Goal: Navigation & Orientation: Find specific page/section

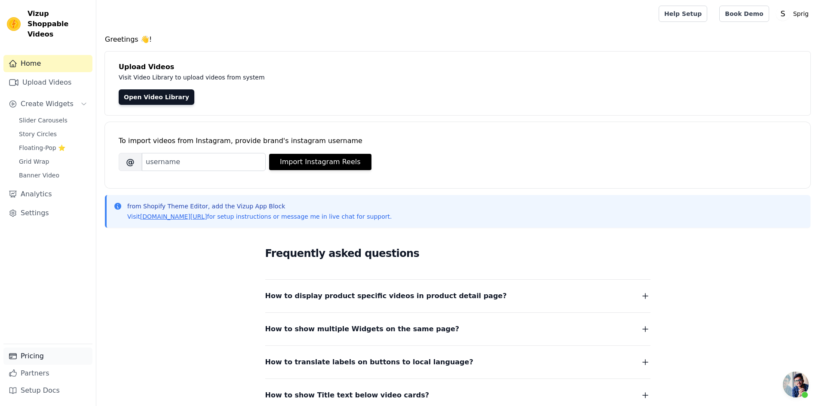
scroll to position [153, 0]
click at [30, 360] on link "Pricing" at bounding box center [47, 356] width 89 height 17
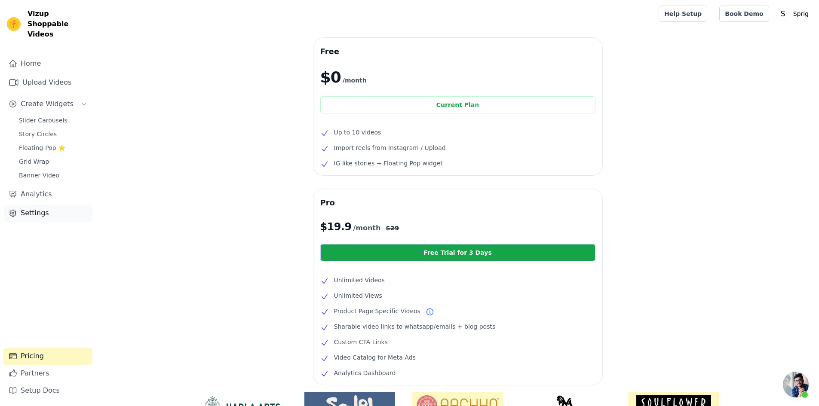
click at [37, 205] on link "Settings" at bounding box center [47, 213] width 89 height 17
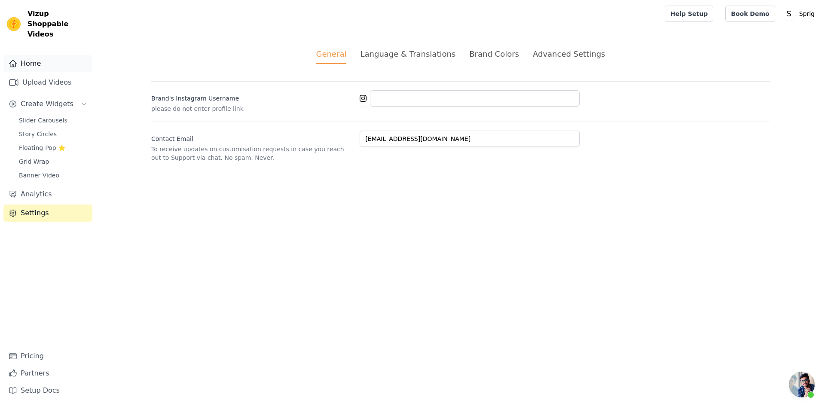
click at [34, 55] on link "Home" at bounding box center [47, 63] width 89 height 17
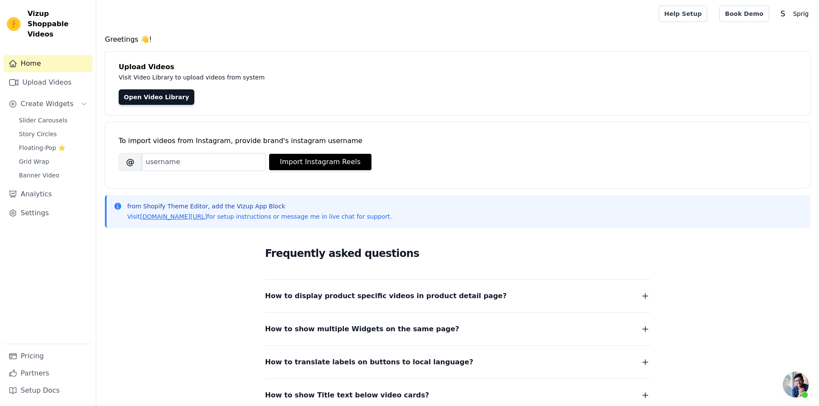
click at [799, 384] on span "Open chat" at bounding box center [796, 385] width 26 height 26
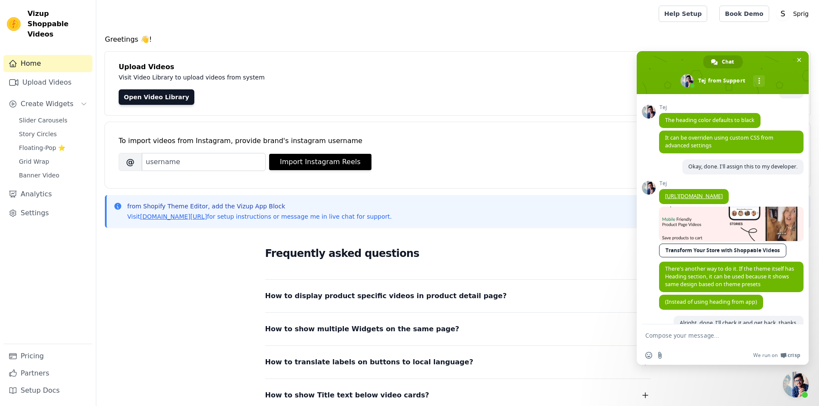
scroll to position [161, 0]
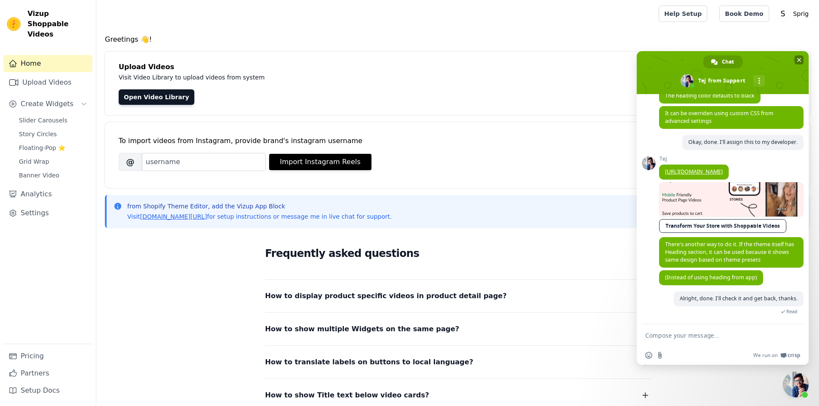
click at [801, 55] on span "Close chat" at bounding box center [799, 59] width 9 height 9
